Goal: Check status: Check status

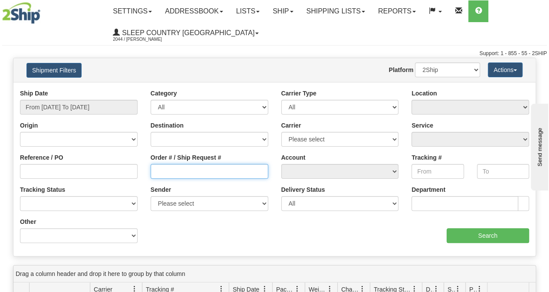
click at [207, 170] on input "Order # / Ship Request #" at bounding box center [210, 171] width 118 height 15
paste input "9002I061691"
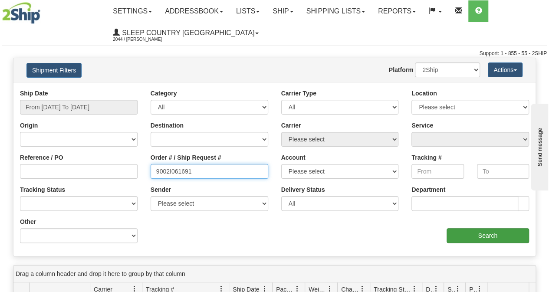
type input "9002I061691"
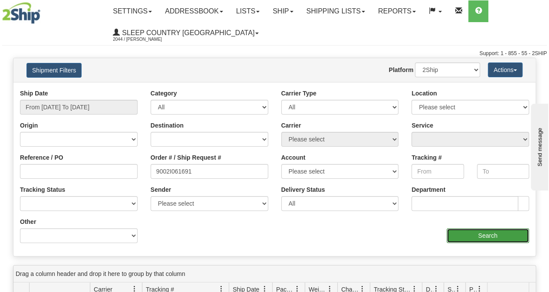
click at [459, 237] on input "Search" at bounding box center [487, 235] width 83 height 15
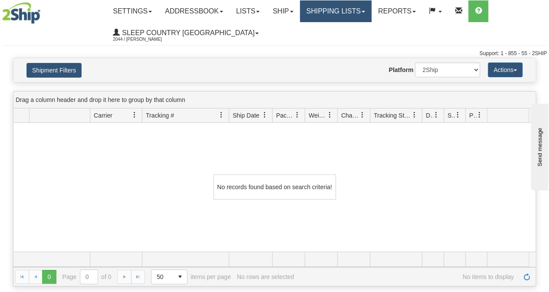
click at [334, 8] on link "Shipping lists" at bounding box center [336, 11] width 72 height 22
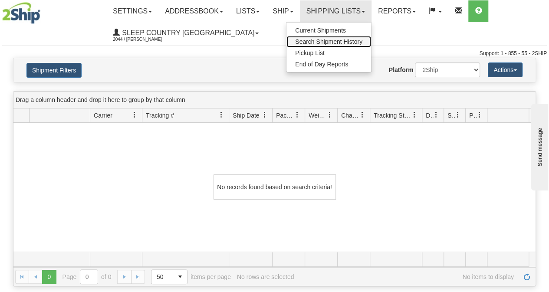
click at [313, 36] on link "Search Shipment History" at bounding box center [328, 41] width 85 height 11
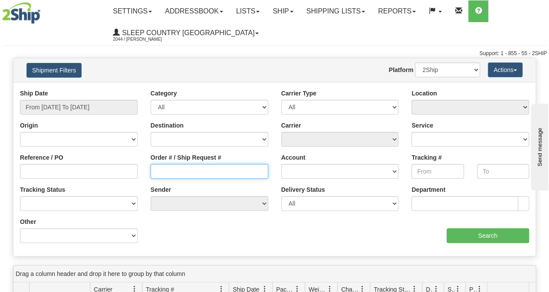
click at [158, 169] on input "Order # / Ship Request #" at bounding box center [210, 171] width 118 height 15
paste input "9002I061691"
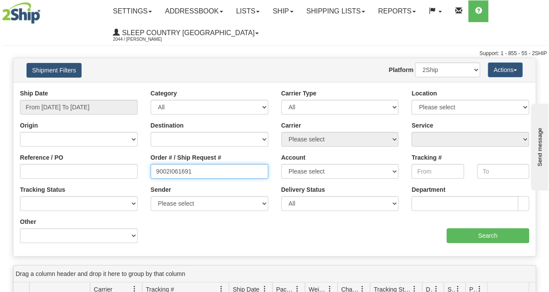
type input "9002I061691"
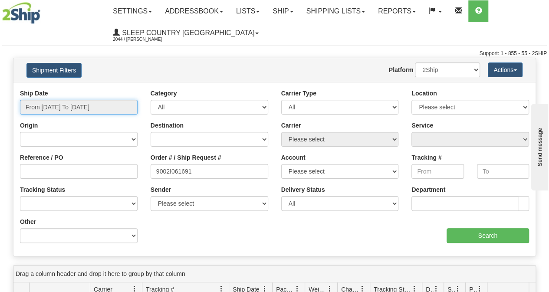
click at [105, 113] on input "From [DATE] To [DATE]" at bounding box center [79, 107] width 118 height 15
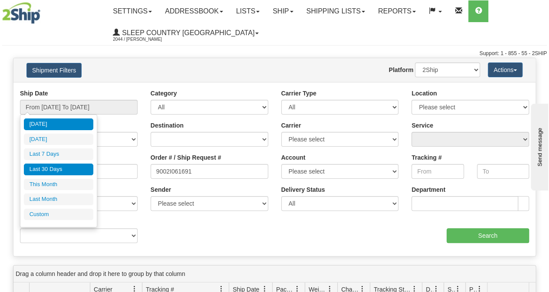
click at [48, 170] on li "Last 30 Days" at bounding box center [58, 170] width 69 height 12
type input "From 08/22/2025 To 09/20/2025"
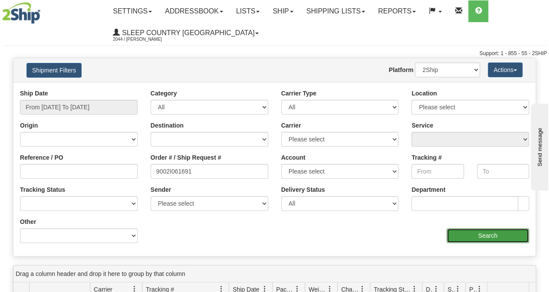
click at [463, 236] on input "Search" at bounding box center [487, 235] width 83 height 15
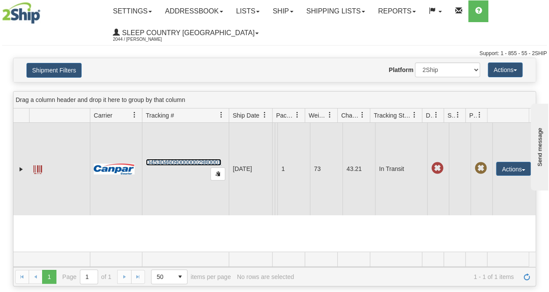
click at [185, 166] on link "D453046090000002980001" at bounding box center [183, 162] width 75 height 7
